Goal: Task Accomplishment & Management: Manage account settings

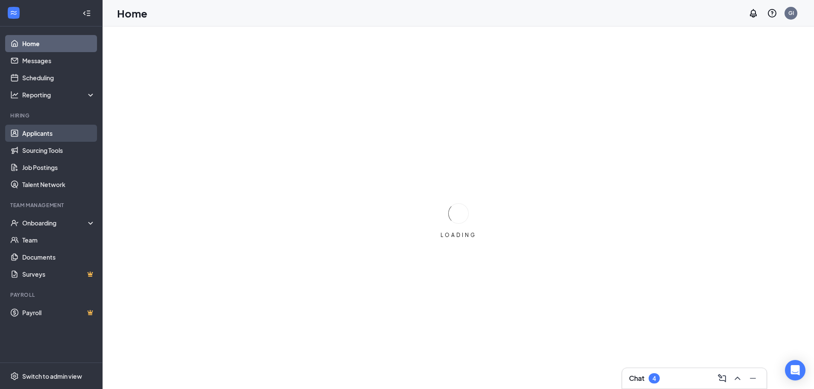
click at [58, 131] on link "Applicants" at bounding box center [58, 133] width 73 height 17
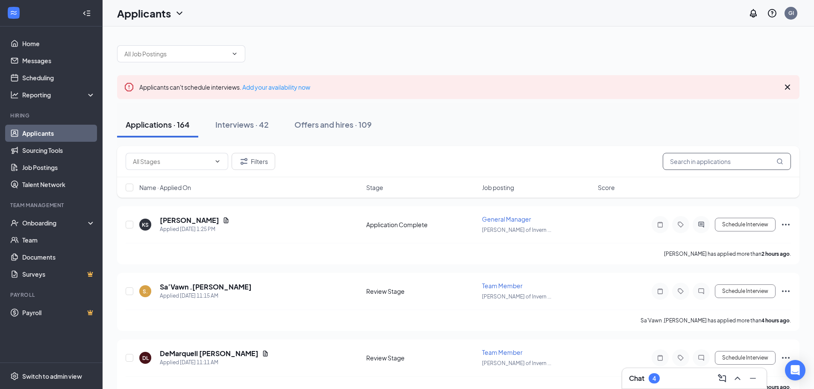
click at [729, 161] on input "text" at bounding box center [727, 161] width 128 height 17
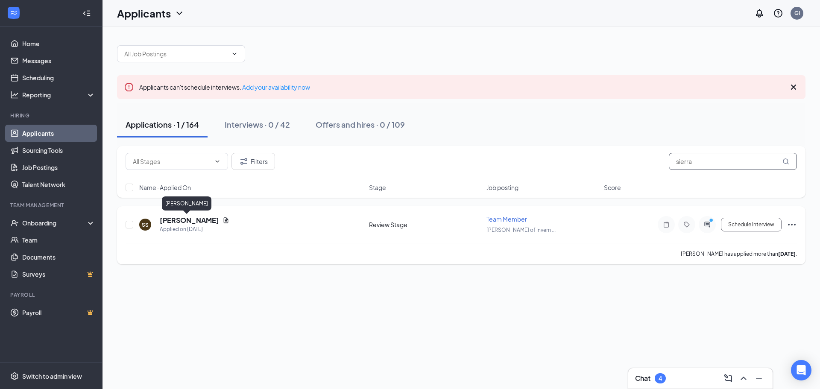
type input "sierra"
click at [192, 219] on h5 "[PERSON_NAME]" at bounding box center [189, 220] width 59 height 9
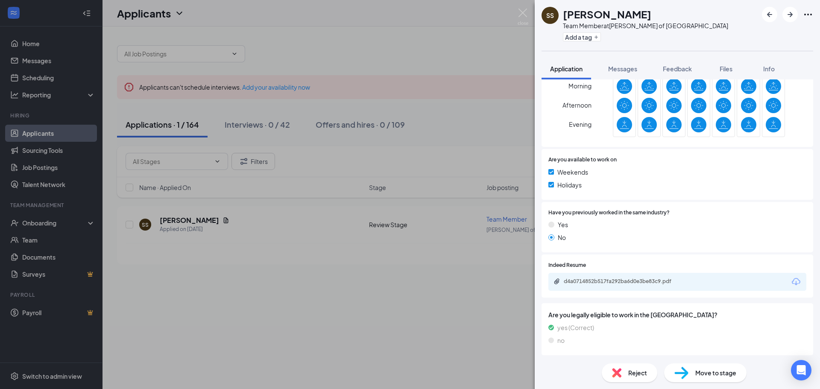
scroll to position [300, 0]
click at [628, 279] on div "d4a0714852b517fa292ba6d0e3be83c9.pdf" at bounding box center [624, 280] width 120 height 7
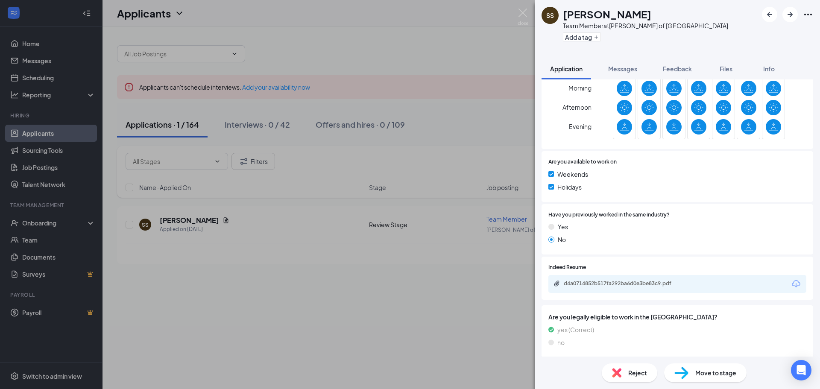
click at [682, 370] on img at bounding box center [682, 373] width 14 height 12
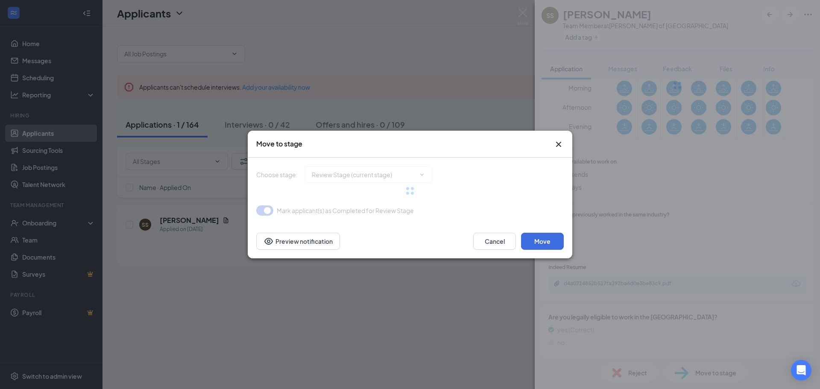
type input "Onsite Interview (next stage)"
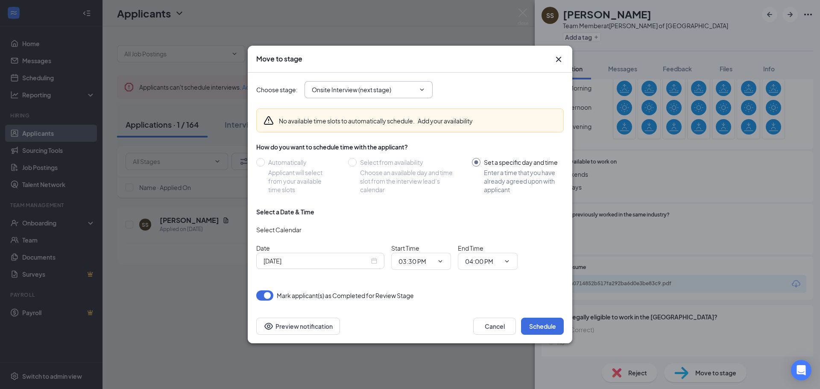
click at [414, 91] on input "Onsite Interview (next stage)" at bounding box center [363, 89] width 103 height 9
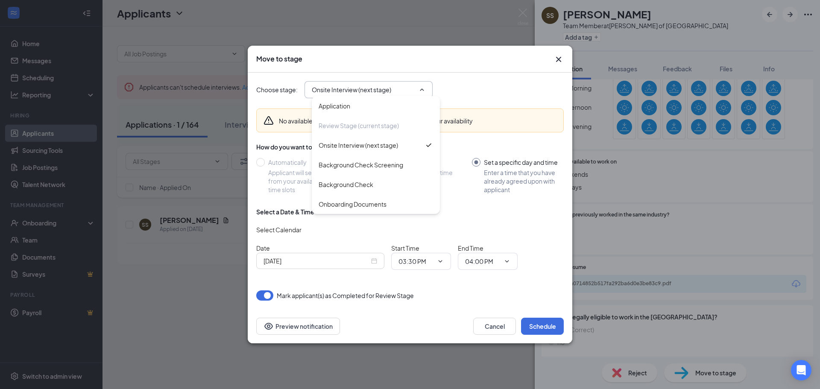
click at [560, 59] on icon "Cross" at bounding box center [559, 59] width 10 height 10
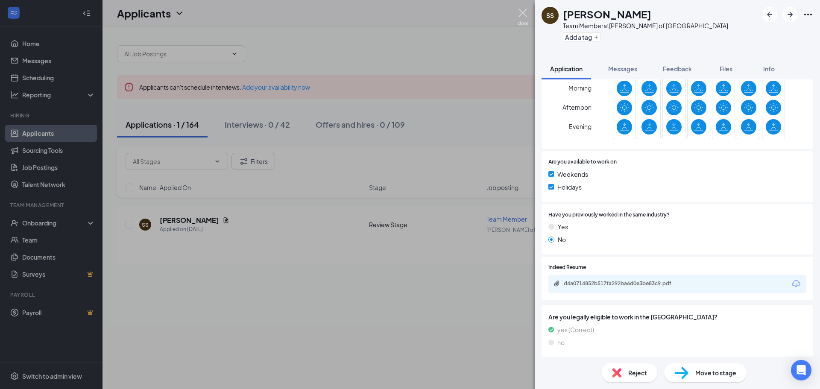
click at [525, 16] on img at bounding box center [523, 17] width 11 height 17
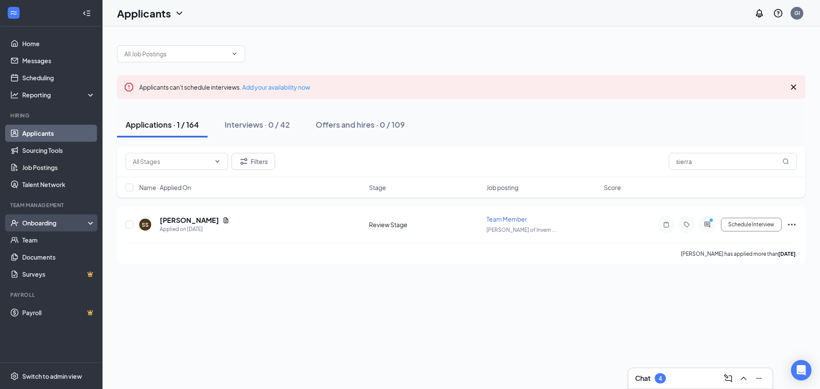
click at [33, 226] on div "Onboarding" at bounding box center [55, 223] width 66 height 9
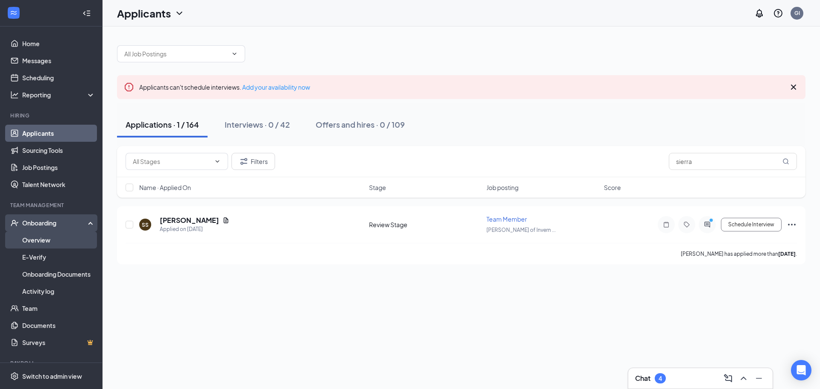
click at [57, 235] on link "Overview" at bounding box center [58, 240] width 73 height 17
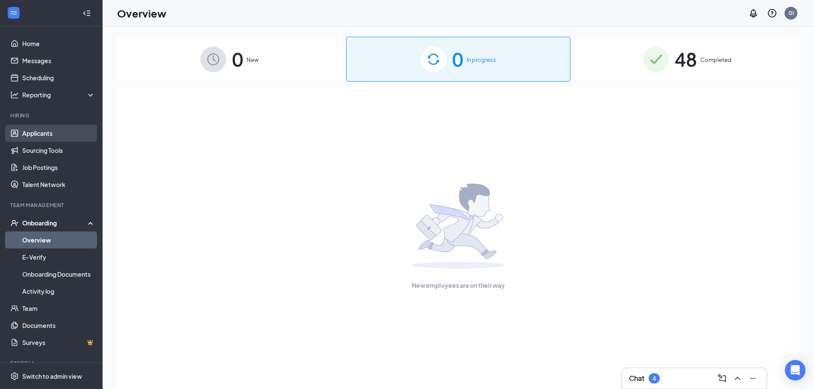
click at [32, 135] on link "Applicants" at bounding box center [58, 133] width 73 height 17
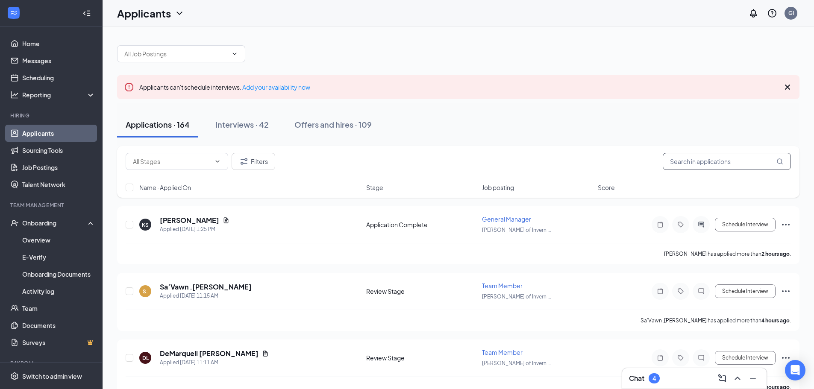
click at [686, 166] on input "text" at bounding box center [727, 161] width 128 height 17
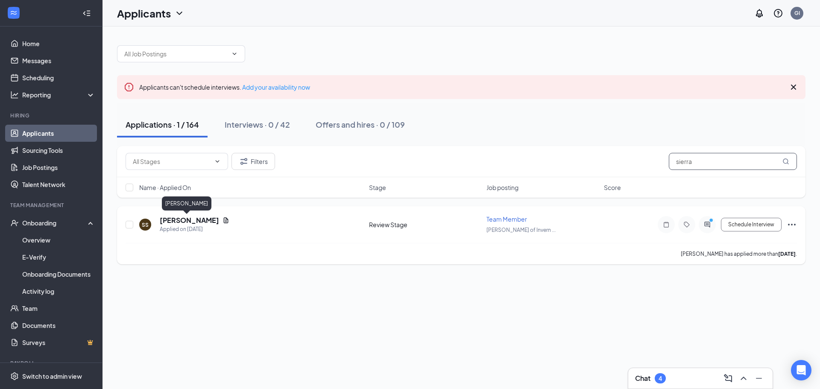
type input "sierra"
click at [170, 220] on h5 "[PERSON_NAME]" at bounding box center [189, 220] width 59 height 9
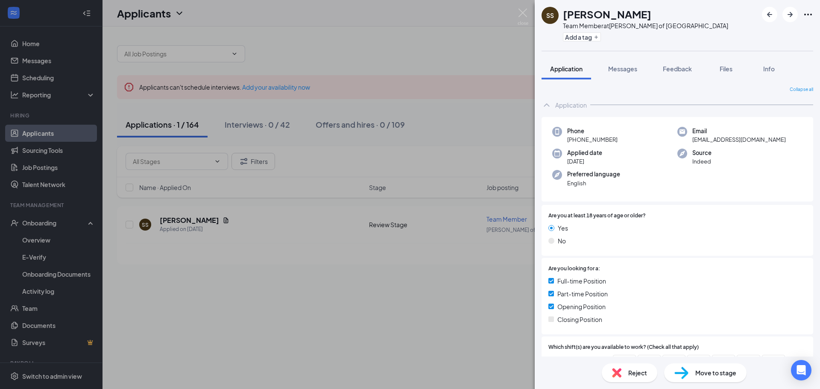
click at [711, 376] on span "Move to stage" at bounding box center [716, 372] width 41 height 9
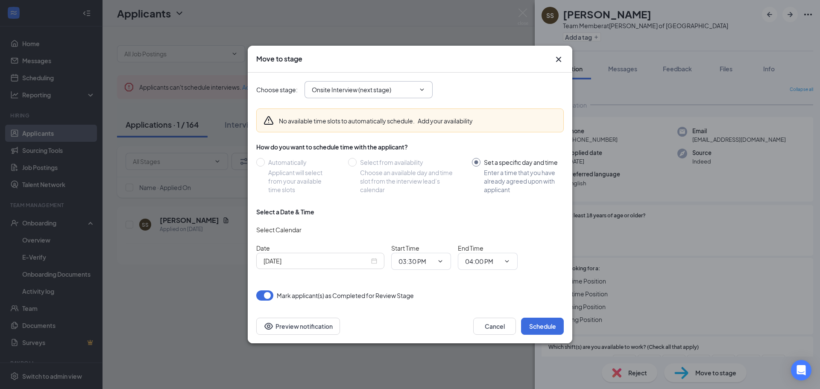
click at [418, 90] on span at bounding box center [421, 89] width 9 height 7
click at [425, 93] on icon "ChevronDown" at bounding box center [422, 89] width 7 height 7
click at [417, 88] on span "Onsite Interview (next stage)" at bounding box center [369, 89] width 128 height 17
click at [418, 88] on span at bounding box center [421, 89] width 9 height 7
click at [424, 91] on icon "ChevronDown" at bounding box center [422, 89] width 7 height 7
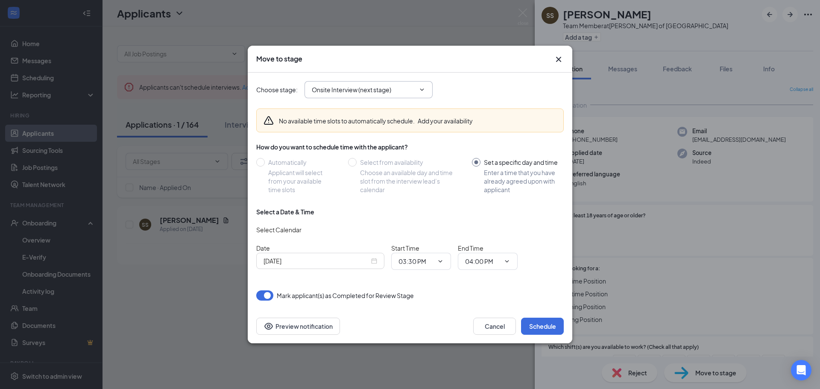
click at [556, 61] on icon "Cross" at bounding box center [559, 59] width 10 height 10
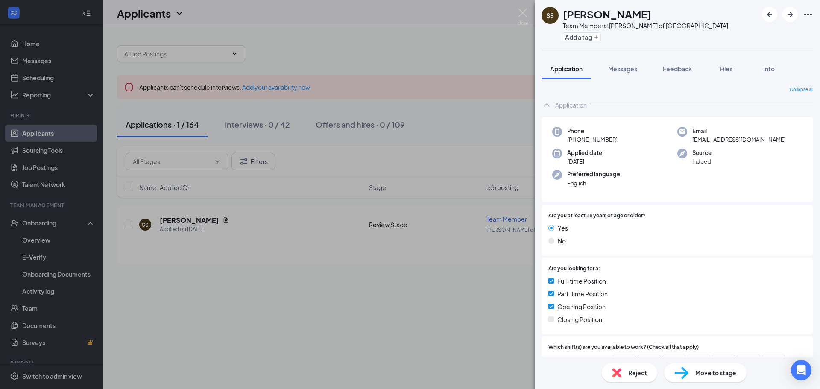
click at [710, 371] on span "Move to stage" at bounding box center [716, 372] width 41 height 9
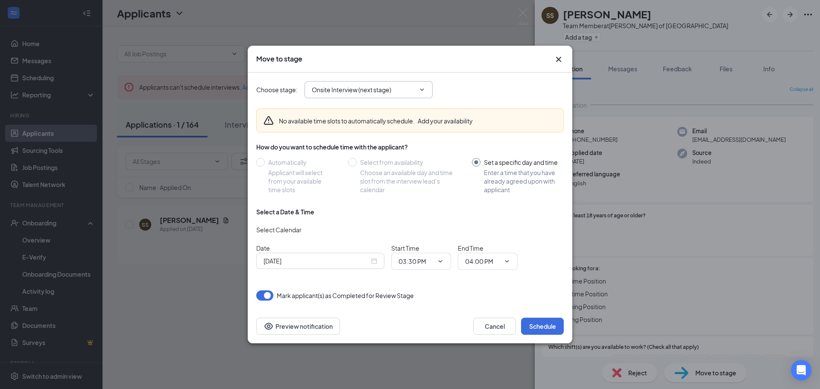
click at [428, 88] on span "Onsite Interview (next stage)" at bounding box center [369, 89] width 128 height 17
click at [423, 86] on span "Onsite Interview (next stage)" at bounding box center [369, 89] width 128 height 17
click at [428, 89] on span "Onsite Interview (next stage)" at bounding box center [369, 89] width 128 height 17
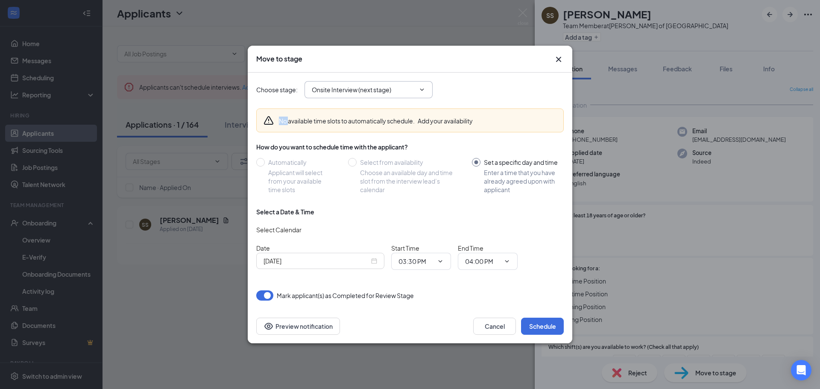
click at [428, 89] on span "Onsite Interview (next stage)" at bounding box center [369, 89] width 128 height 17
click at [425, 88] on icon "ChevronDown" at bounding box center [422, 89] width 7 height 7
click at [424, 88] on icon "ChevronDown" at bounding box center [422, 89] width 7 height 7
click at [423, 87] on icon "ChevronDown" at bounding box center [422, 89] width 7 height 7
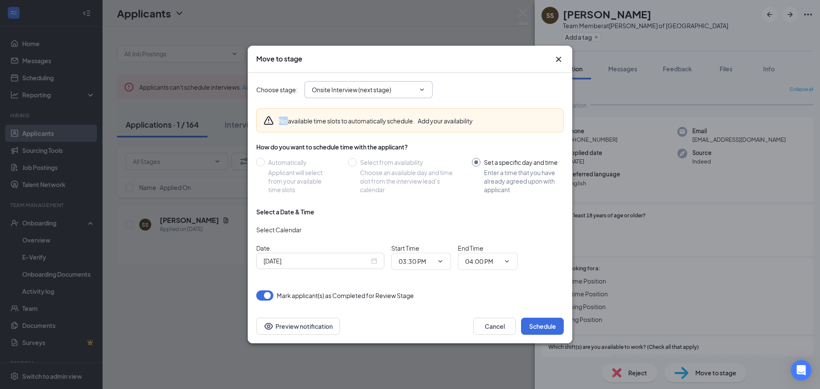
click at [423, 87] on icon "ChevronDown" at bounding box center [422, 89] width 7 height 7
click at [559, 56] on icon "Cross" at bounding box center [559, 59] width 10 height 10
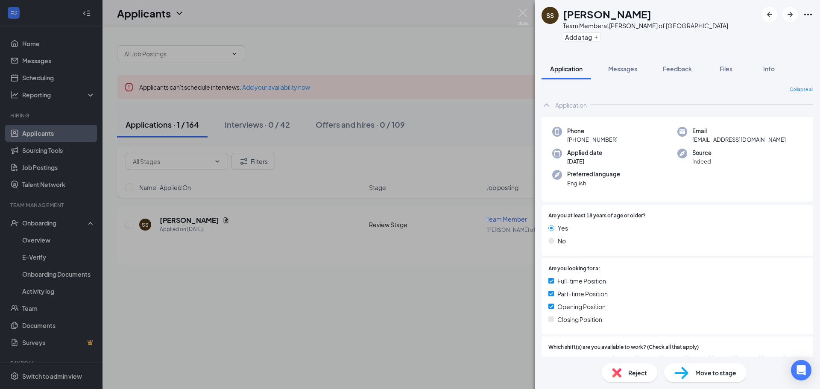
drag, startPoint x: 525, startPoint y: 24, endPoint x: 540, endPoint y: 21, distance: 15.9
click at [525, 24] on img at bounding box center [523, 17] width 11 height 17
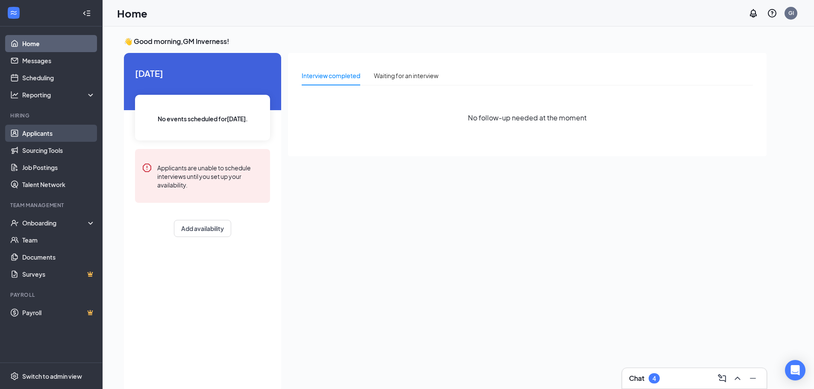
drag, startPoint x: 61, startPoint y: 133, endPoint x: 73, endPoint y: 133, distance: 12.4
click at [62, 133] on link "Applicants" at bounding box center [58, 133] width 73 height 17
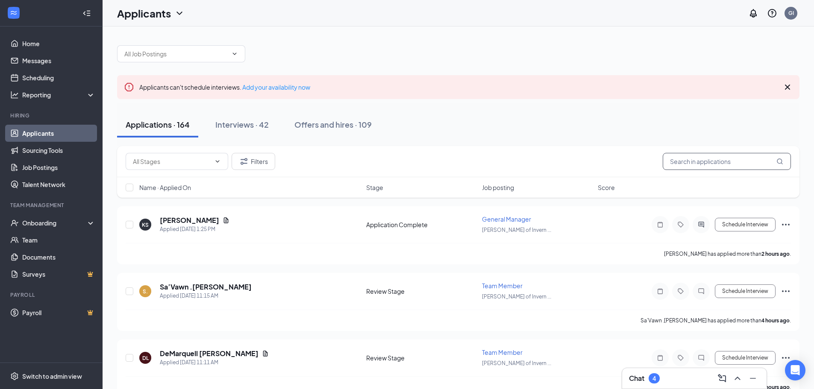
click at [685, 161] on input "text" at bounding box center [727, 161] width 128 height 17
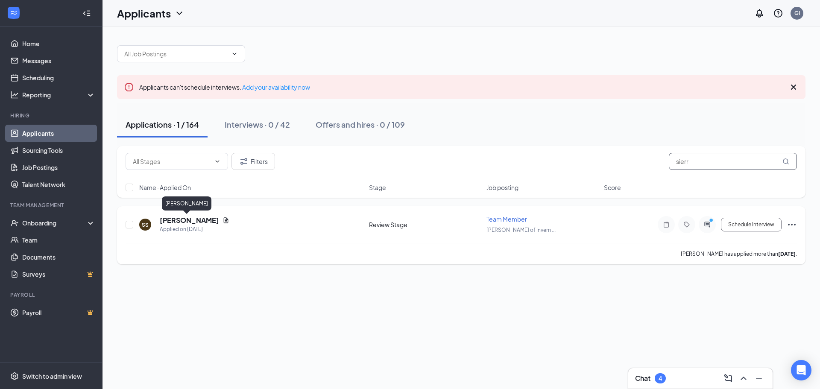
type input "sierr"
click at [177, 220] on h5 "[PERSON_NAME]" at bounding box center [189, 220] width 59 height 9
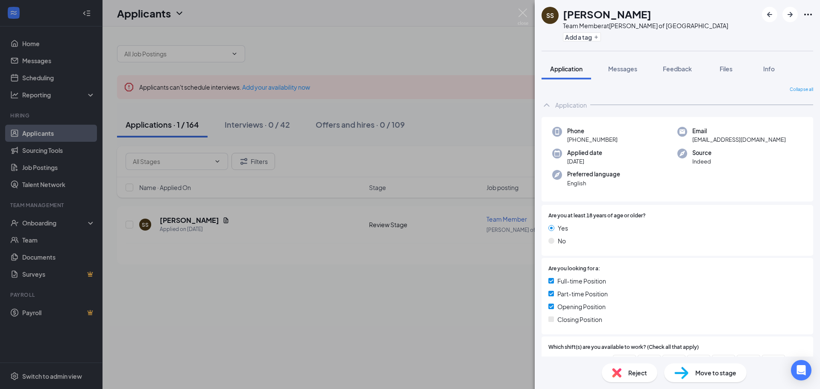
click at [703, 377] on span "Move to stage" at bounding box center [716, 372] width 41 height 9
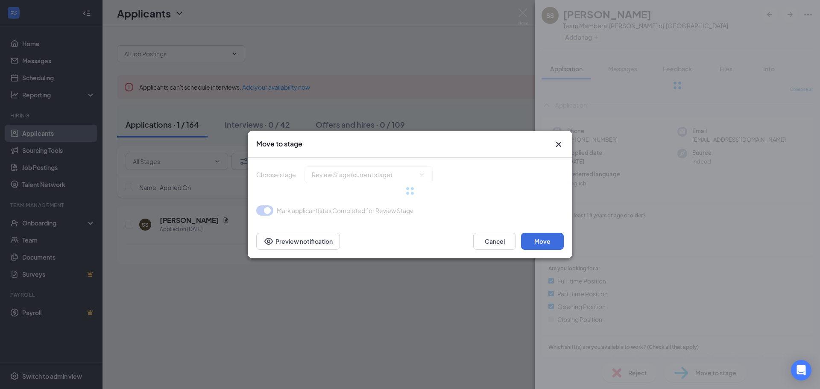
type input "Onsite Interview (next stage)"
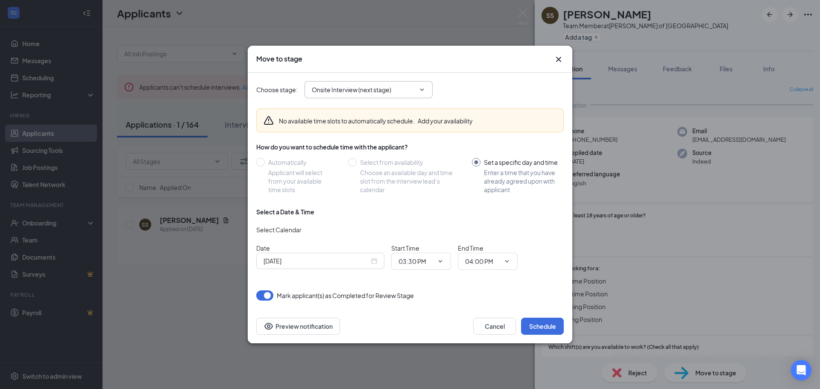
click at [418, 89] on span at bounding box center [421, 89] width 9 height 7
click at [424, 90] on icon "ChevronDown" at bounding box center [422, 89] width 7 height 7
click at [558, 59] on icon "Cross" at bounding box center [558, 59] width 5 height 5
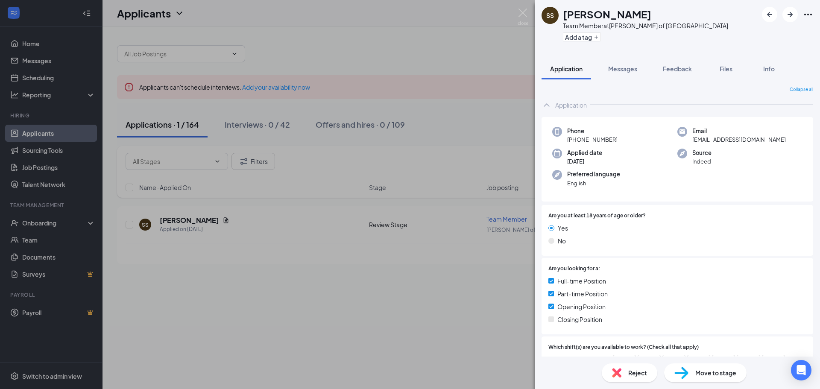
click at [691, 373] on div "Move to stage" at bounding box center [705, 373] width 82 height 19
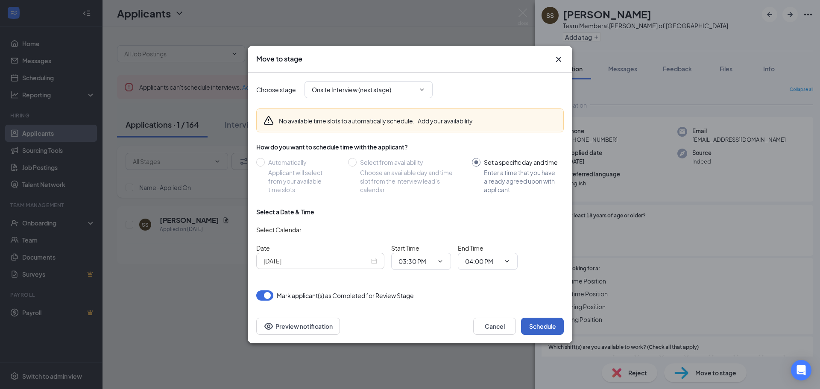
click at [550, 332] on button "Schedule" at bounding box center [542, 326] width 43 height 17
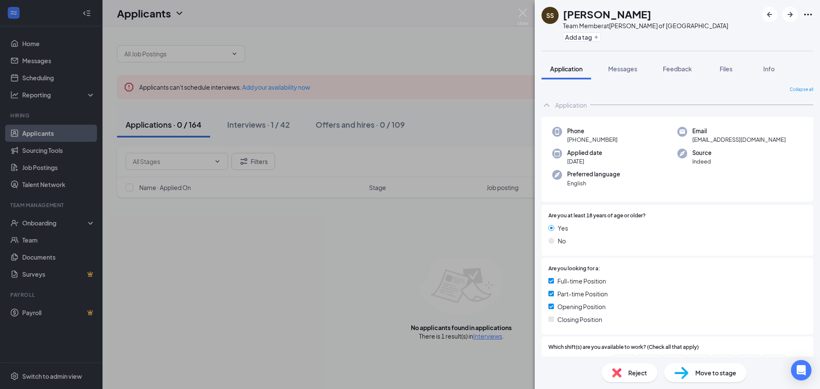
click at [702, 370] on span "Move to stage" at bounding box center [716, 372] width 41 height 9
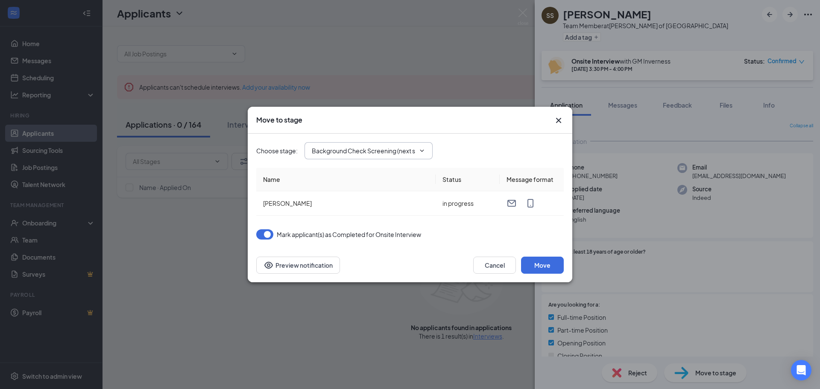
click at [416, 151] on span "Background Check Screening (next stage)" at bounding box center [369, 150] width 128 height 17
click at [423, 151] on icon "ChevronDown" at bounding box center [422, 151] width 4 height 2
click at [426, 146] on span "Background Check Screening (next stage)" at bounding box center [369, 150] width 128 height 17
click at [426, 149] on span "Background Check Screening (next stage)" at bounding box center [369, 150] width 128 height 17
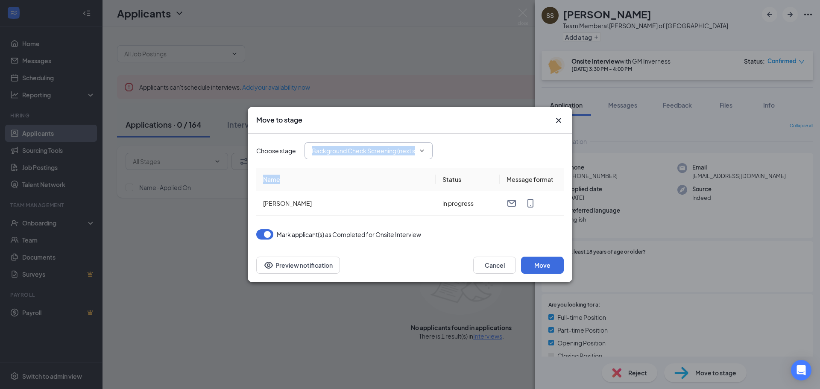
click at [426, 149] on span "Background Check Screening (next stage)" at bounding box center [369, 150] width 128 height 17
click at [456, 146] on div "Choose stage : Background Check Screening (next stage)" at bounding box center [410, 150] width 308 height 17
click at [379, 151] on input "Background Check Screening (next stage)" at bounding box center [363, 150] width 103 height 9
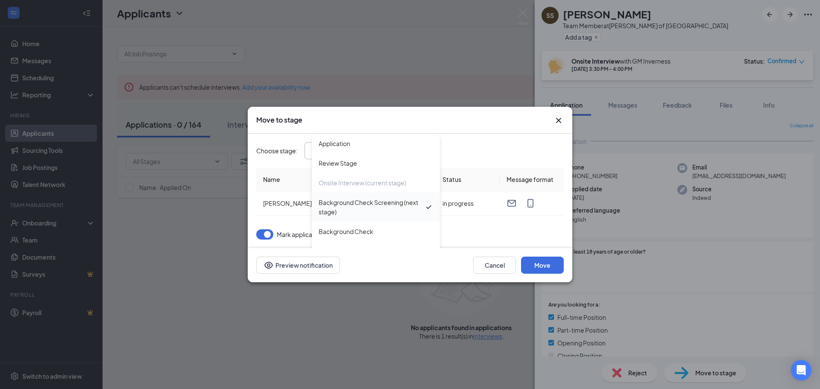
click at [408, 203] on div "Background Check Screening (next stage)" at bounding box center [372, 207] width 106 height 19
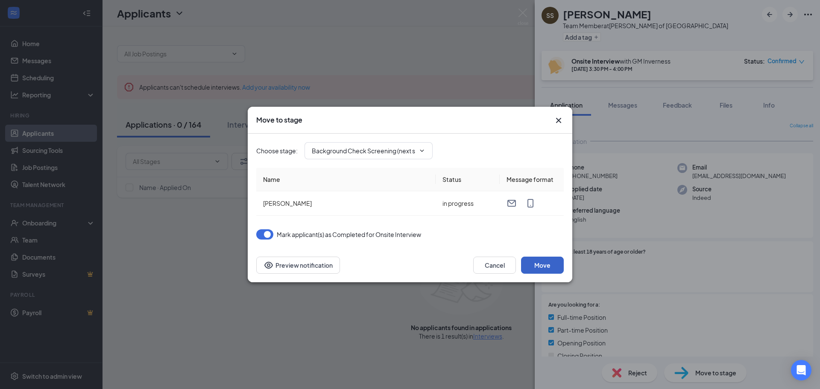
click at [547, 264] on button "Move" at bounding box center [542, 265] width 43 height 17
